Goal: Use online tool/utility: Utilize a website feature to perform a specific function

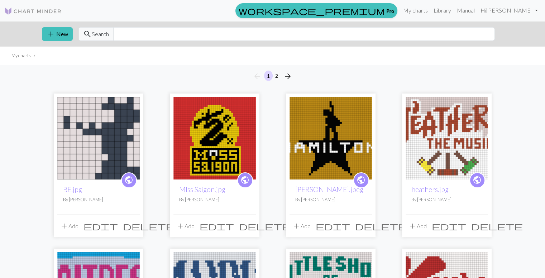
click at [230, 150] on img at bounding box center [214, 138] width 82 height 82
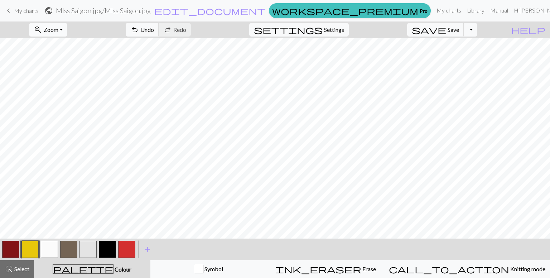
click at [56, 24] on button "zoom_in Zoom Zoom" at bounding box center [48, 30] width 38 height 14
click at [60, 44] on button "Fit all" at bounding box center [58, 45] width 57 height 11
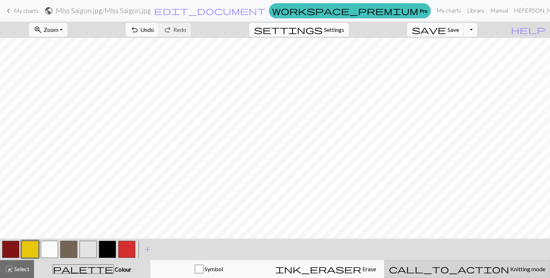
click at [453, 268] on div "call_to_action Knitting mode Knitting mode" at bounding box center [467, 269] width 156 height 9
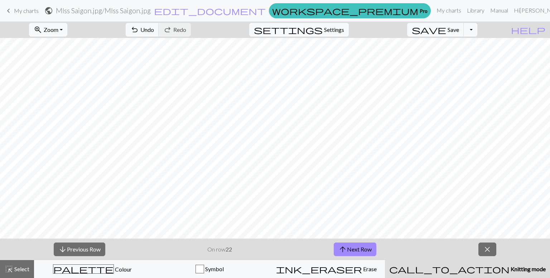
click at [341, 242] on div "arrow_downward Previous Row On row 22 arrow_upward Next Row close" at bounding box center [275, 248] width 550 height 21
click at [342, 247] on span "arrow_upward" at bounding box center [342, 249] width 9 height 10
click at [354, 246] on button "arrow_upward Next Row" at bounding box center [355, 249] width 43 height 14
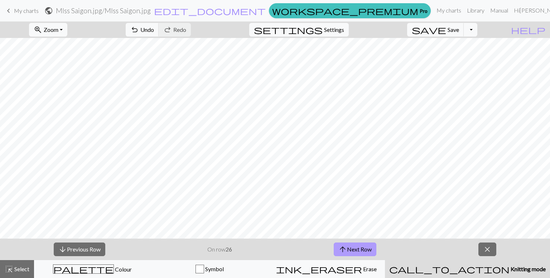
click at [354, 246] on button "arrow_upward Next Row" at bounding box center [355, 249] width 43 height 14
click at [346, 247] on span "arrow_upward" at bounding box center [342, 249] width 9 height 10
click at [355, 246] on button "arrow_upward Next Row" at bounding box center [355, 249] width 43 height 14
click at [355, 249] on button "arrow_upward Next Row" at bounding box center [355, 249] width 43 height 14
click at [345, 242] on button "arrow_upward Next Row" at bounding box center [355, 249] width 43 height 14
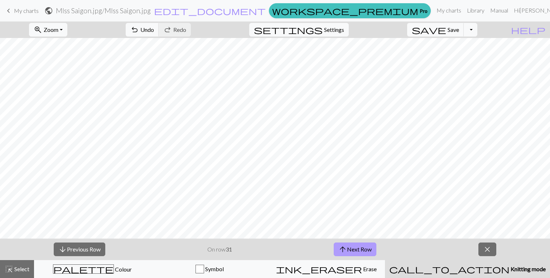
click at [340, 247] on span "arrow_upward" at bounding box center [342, 249] width 9 height 10
click at [367, 251] on button "arrow_upward Next Row" at bounding box center [355, 249] width 43 height 14
click at [343, 247] on span "arrow_upward" at bounding box center [342, 249] width 9 height 10
click at [348, 254] on button "arrow_upward Next Row" at bounding box center [355, 249] width 43 height 14
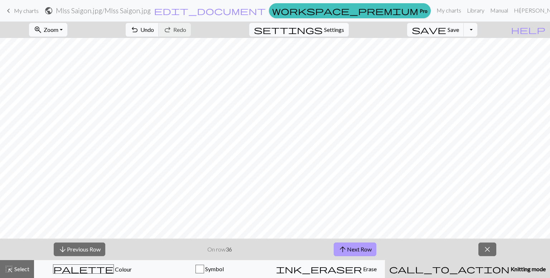
click at [348, 254] on button "arrow_upward Next Row" at bounding box center [355, 249] width 43 height 14
